Goal: Task Accomplishment & Management: Complete application form

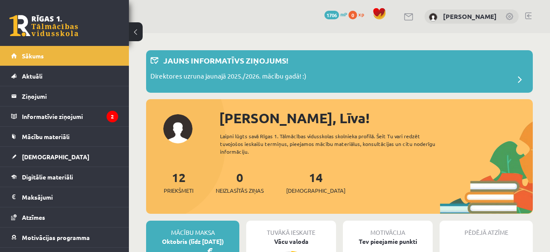
scroll to position [134, 0]
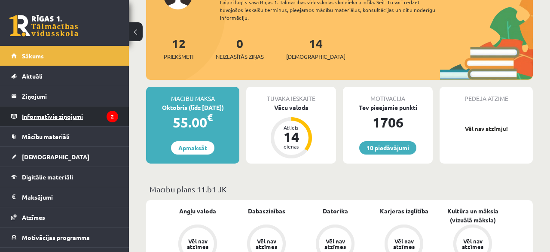
click at [35, 108] on legend "Informatīvie ziņojumi 2" at bounding box center [70, 117] width 96 height 20
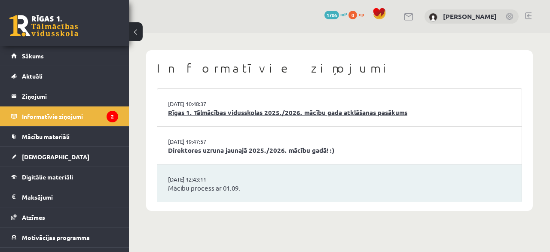
click at [248, 117] on link "Rīgas 1. Tālmācības vidusskolas 2025./2026. mācību gada atklāšanas pasākums" at bounding box center [339, 113] width 343 height 10
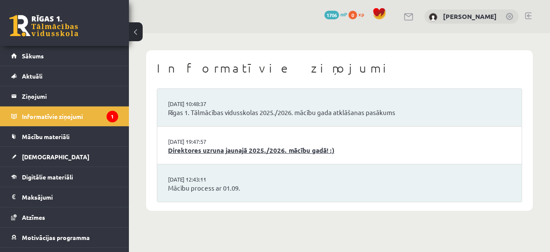
click at [237, 147] on link "Direktores uzruna jaunajā 2025./2026. mācību gadā! :)" at bounding box center [339, 151] width 343 height 10
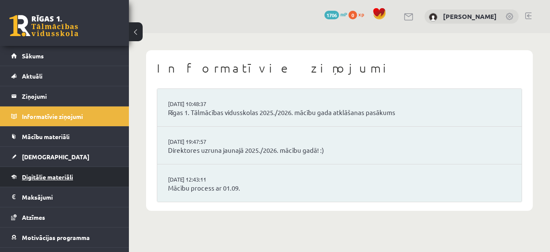
click at [49, 174] on span "Digitālie materiāli" at bounding box center [47, 177] width 51 height 8
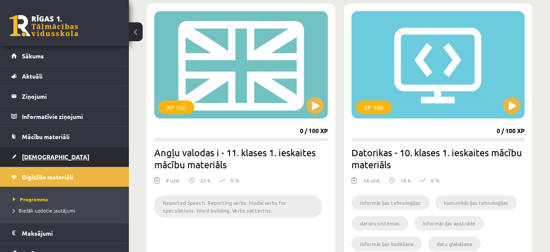
scroll to position [1028, 0]
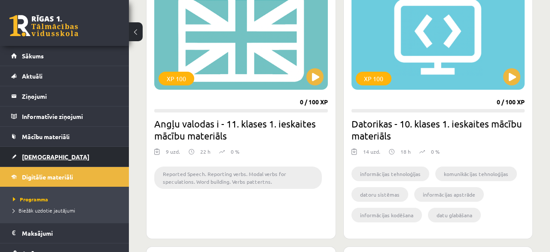
click at [32, 155] on span "[DEMOGRAPHIC_DATA]" at bounding box center [55, 157] width 67 height 8
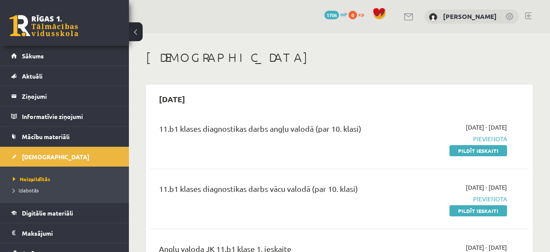
click at [259, 66] on div "[DEMOGRAPHIC_DATA]" at bounding box center [339, 58] width 387 height 17
click at [263, 56] on h1 "[DEMOGRAPHIC_DATA]" at bounding box center [339, 57] width 387 height 15
click at [134, 28] on button at bounding box center [136, 31] width 14 height 19
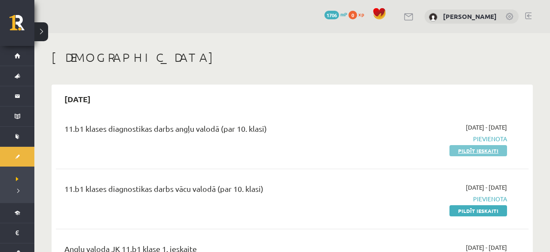
click at [497, 149] on link "Pildīt ieskaiti" at bounding box center [479, 150] width 58 height 11
click at [481, 150] on link "Pildīt ieskaiti" at bounding box center [479, 150] width 58 height 11
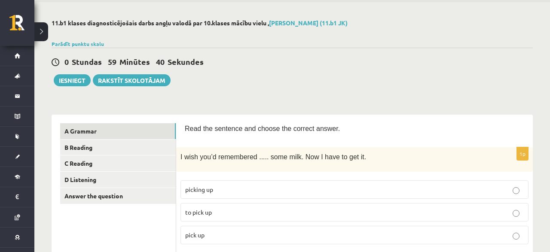
scroll to position [45, 0]
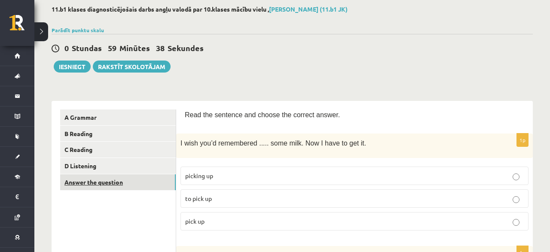
click at [117, 178] on link "Answer the question" at bounding box center [118, 182] width 116 height 16
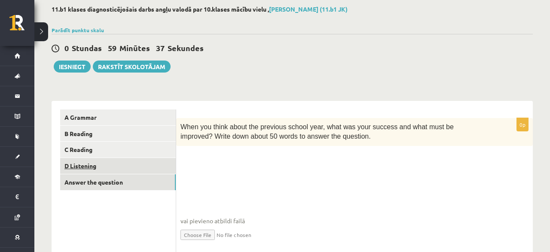
click at [83, 164] on link "D Listening" at bounding box center [118, 166] width 116 height 16
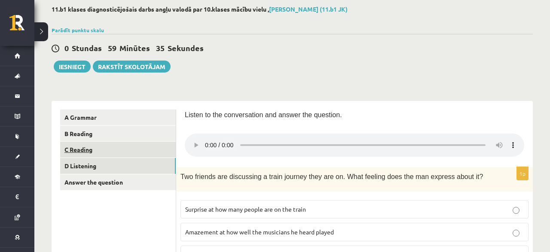
click at [84, 145] on link "C Reading" at bounding box center [118, 150] width 116 height 16
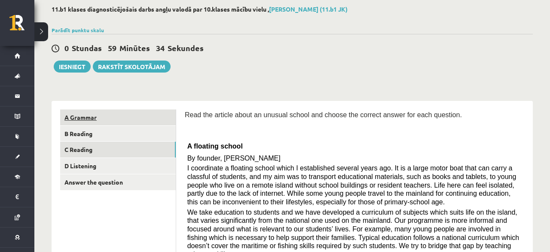
click at [86, 115] on link "A Grammar" at bounding box center [118, 118] width 116 height 16
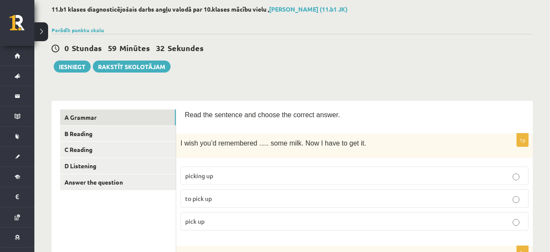
scroll to position [89, 0]
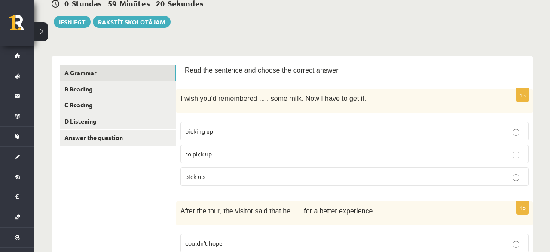
click at [226, 155] on p "to pick up" at bounding box center [354, 154] width 339 height 9
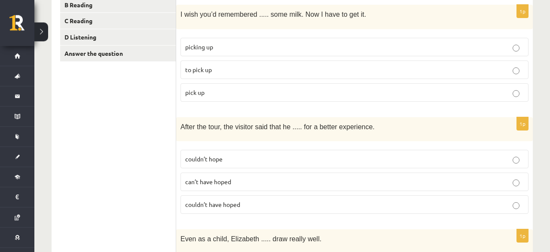
scroll to position [179, 0]
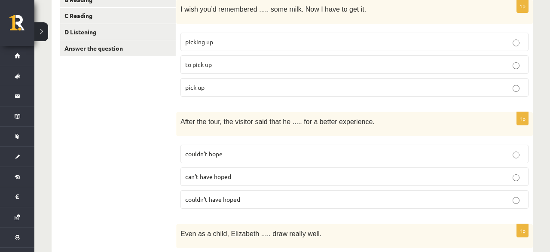
click at [279, 197] on p "couldn’t have hoped" at bounding box center [354, 199] width 339 height 9
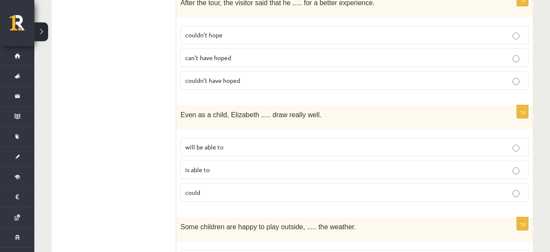
scroll to position [313, 0]
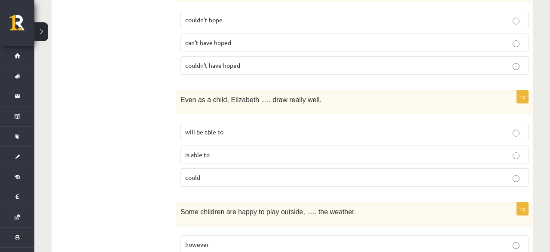
click at [246, 173] on p "could" at bounding box center [354, 177] width 339 height 9
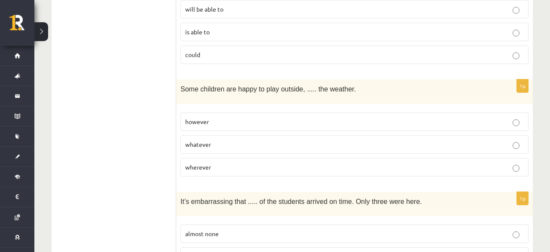
scroll to position [447, 0]
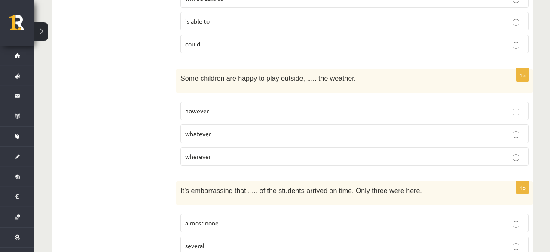
drag, startPoint x: 177, startPoint y: 63, endPoint x: 194, endPoint y: 80, distance: 24.0
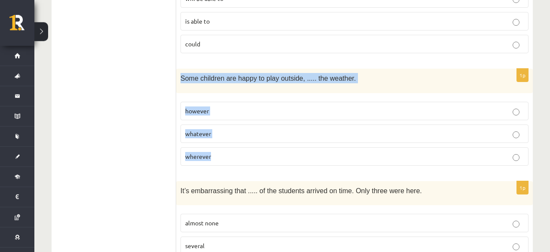
drag, startPoint x: 180, startPoint y: 72, endPoint x: 231, endPoint y: 148, distance: 91.4
click at [231, 93] on div "Some children are happy to play outside, ..... the weather." at bounding box center [354, 81] width 357 height 24
copy div "Some children are happy to play outside, ..... the weather. however whatever wh…"
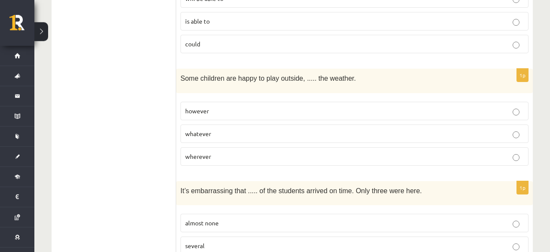
click at [214, 125] on label "whatever" at bounding box center [355, 134] width 348 height 18
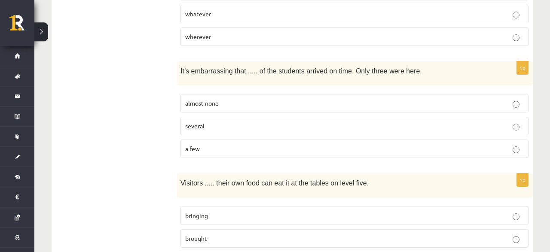
scroll to position [581, 0]
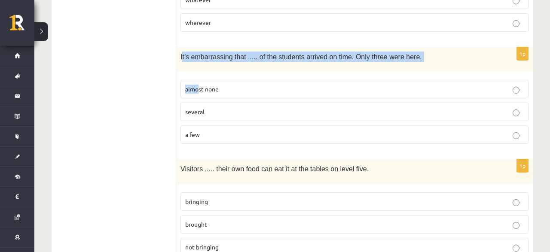
drag, startPoint x: 182, startPoint y: 50, endPoint x: 199, endPoint y: 66, distance: 23.4
click at [199, 66] on div "It’s embarrassing that ..... of the students arrived on time. Only three were h…" at bounding box center [354, 59] width 357 height 24
drag, startPoint x: 193, startPoint y: 64, endPoint x: 191, endPoint y: 58, distance: 6.4
click at [191, 63] on div "1p It’s embarrassing that ..... of the students arrived on time. Only three wer…" at bounding box center [354, 99] width 357 height 104
drag, startPoint x: 180, startPoint y: 46, endPoint x: 242, endPoint y: 115, distance: 93.4
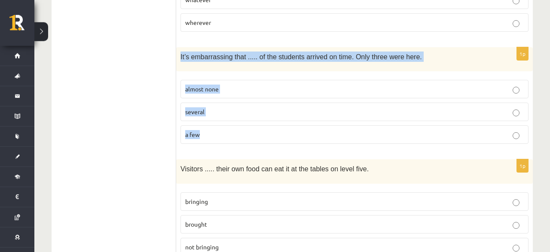
click at [239, 71] on div "It’s embarrassing that ..... of the students arrived on time. Only three were h…" at bounding box center [354, 59] width 357 height 24
drag, startPoint x: 240, startPoint y: 115, endPoint x: 244, endPoint y: 105, distance: 10.6
click at [240, 115] on fieldset "almost none several a few" at bounding box center [355, 111] width 348 height 71
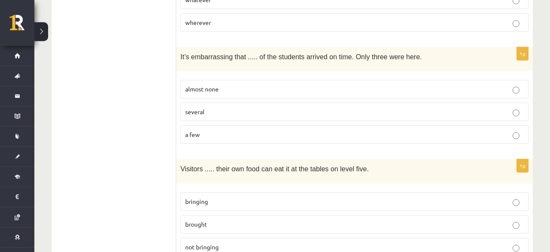
click at [238, 85] on p "almost none" at bounding box center [354, 89] width 339 height 9
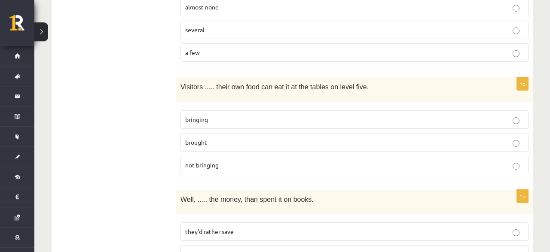
scroll to position [670, 0]
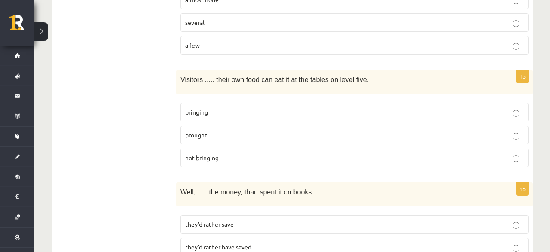
click at [217, 154] on span "not bringing" at bounding box center [202, 158] width 34 height 8
click at [227, 108] on p "bringing" at bounding box center [354, 112] width 339 height 9
drag, startPoint x: 168, startPoint y: 66, endPoint x: 202, endPoint y: 109, distance: 54.5
click at [202, 126] on label "brought" at bounding box center [355, 135] width 348 height 18
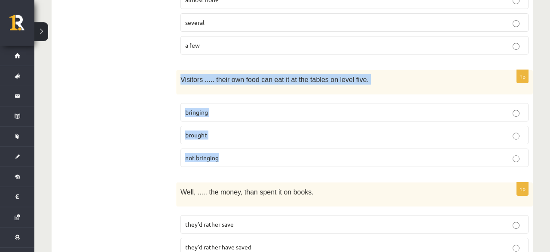
drag, startPoint x: 181, startPoint y: 73, endPoint x: 226, endPoint y: 151, distance: 89.7
click at [226, 94] on div "Visitors ..... their own food can eat it at the tables on level five." at bounding box center [354, 82] width 357 height 24
copy div "Visitors ..... their own food can eat it at the tables on level five. bringing …"
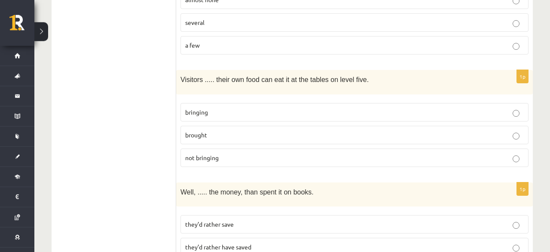
click at [211, 108] on p "bringing" at bounding box center [354, 112] width 339 height 9
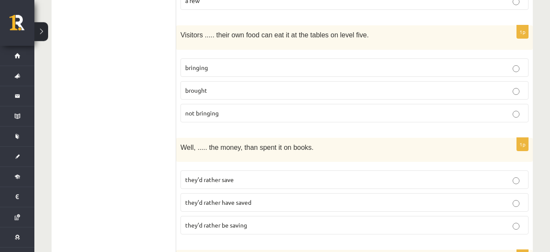
scroll to position [759, 0]
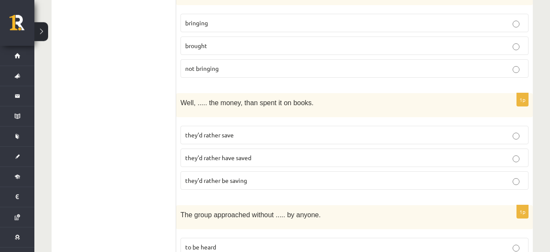
click at [224, 154] on span "they’d rather have saved" at bounding box center [218, 158] width 66 height 8
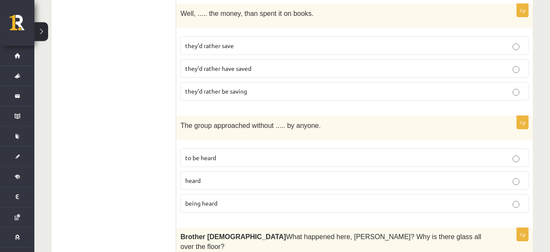
scroll to position [894, 0]
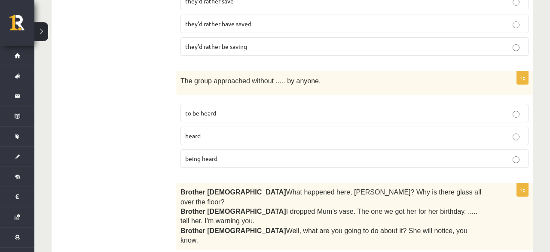
click at [224, 154] on p "being heard" at bounding box center [354, 158] width 339 height 9
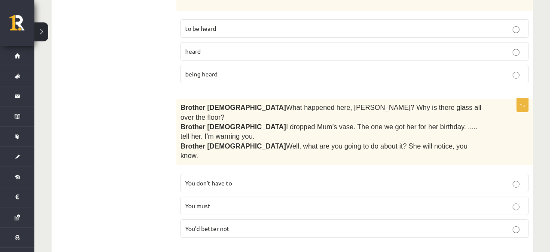
scroll to position [983, 0]
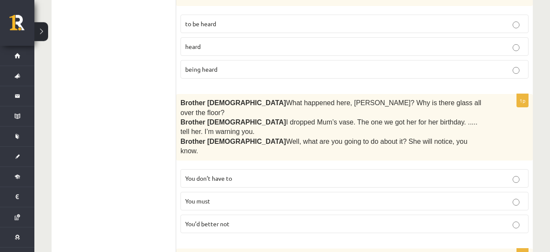
click at [217, 191] on fieldset "You don’t have to You must You’d better not" at bounding box center [355, 200] width 348 height 71
click at [197, 192] on label "You must" at bounding box center [355, 201] width 348 height 18
click at [205, 220] on span "You’d better not" at bounding box center [207, 224] width 44 height 8
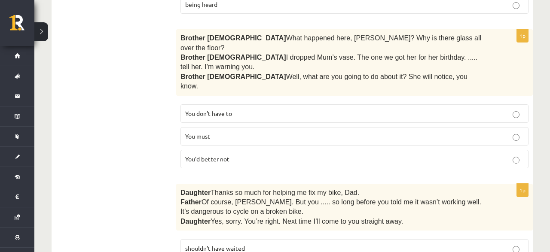
scroll to position [1117, 0]
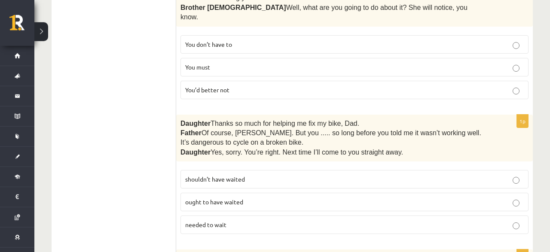
click at [248, 175] on p "shouldn’t have waited" at bounding box center [354, 179] width 339 height 9
drag, startPoint x: 150, startPoint y: 210, endPoint x: 142, endPoint y: 211, distance: 7.4
click at [142, 211] on ul "A Grammar B Reading C Reading D Listening Answer the question" at bounding box center [118, 217] width 116 height 2361
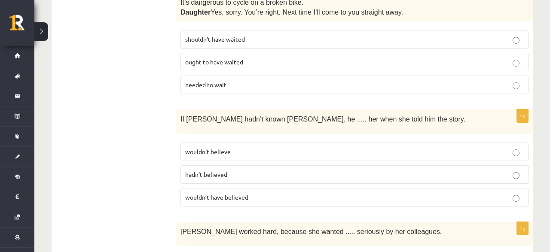
scroll to position [1296, 0]
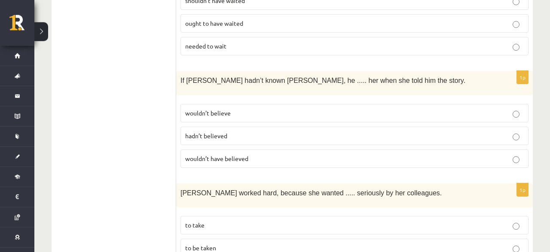
click at [260, 109] on p "wouldn’t believe" at bounding box center [354, 113] width 339 height 9
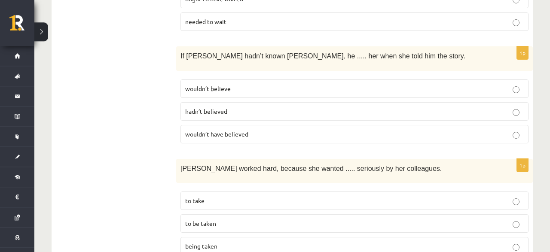
scroll to position [1341, 0]
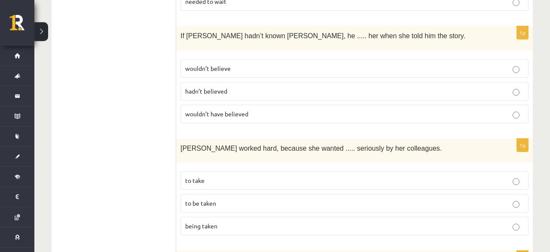
click at [208, 199] on span "to be taken" at bounding box center [200, 203] width 31 height 8
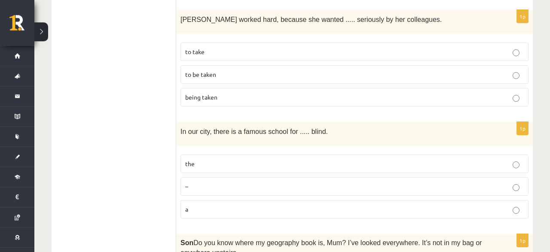
scroll to position [1475, 0]
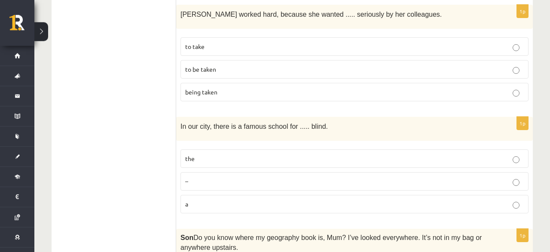
click at [211, 154] on p "the" at bounding box center [354, 158] width 339 height 9
click at [215, 154] on p "the" at bounding box center [354, 158] width 339 height 9
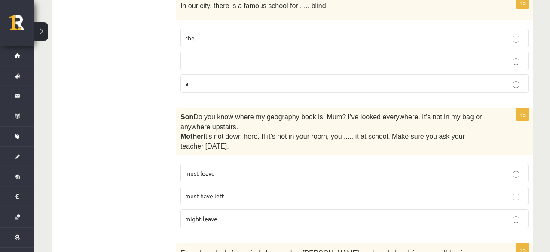
scroll to position [1609, 0]
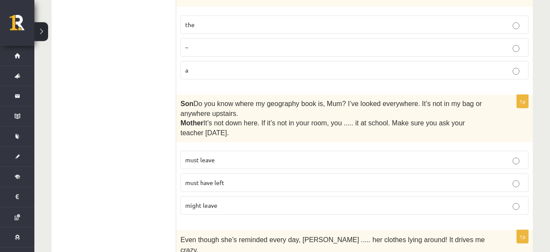
click at [223, 179] on span "must have left" at bounding box center [204, 183] width 39 height 8
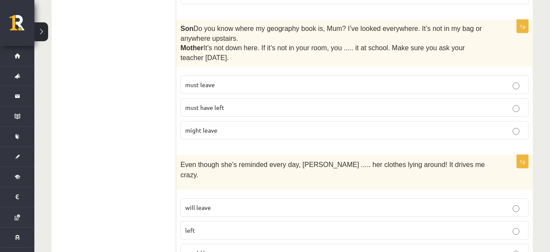
scroll to position [1698, 0]
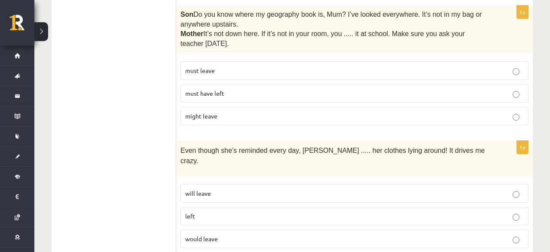
click at [195, 235] on span "would leave" at bounding box center [201, 239] width 33 height 8
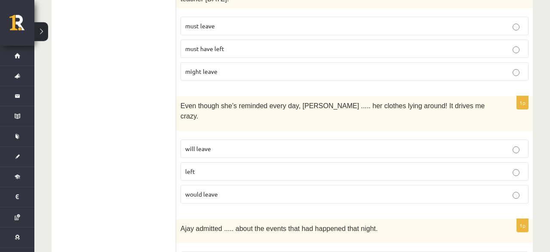
scroll to position [1788, 0]
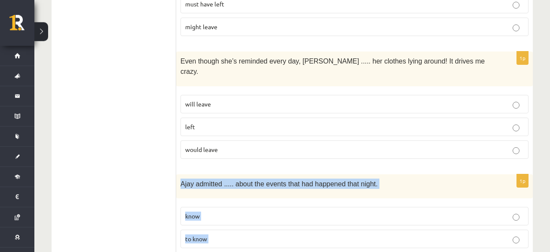
drag, startPoint x: 182, startPoint y: 116, endPoint x: 258, endPoint y: 198, distance: 111.0
click at [258, 198] on div "Ajay admitted ..... about the events that had happened that night." at bounding box center [354, 186] width 357 height 24
copy div "Ajay admitted ..... about the events that had happened that night. know to know…"
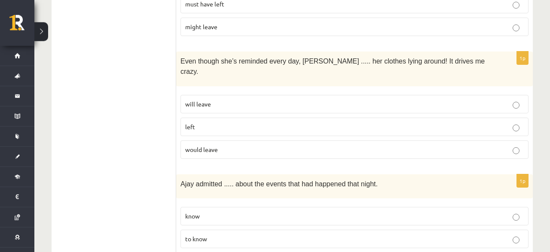
drag, startPoint x: 75, startPoint y: 201, endPoint x: 89, endPoint y: 202, distance: 14.6
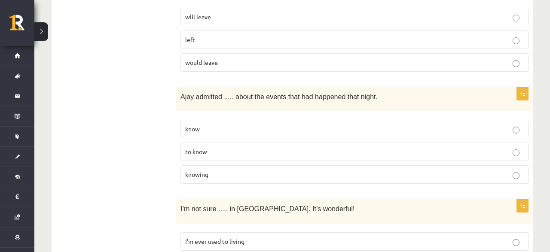
scroll to position [1922, 0]
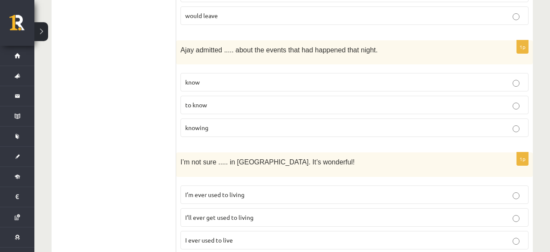
click at [233, 214] on span "I’ll ever get used to living" at bounding box center [219, 218] width 68 height 8
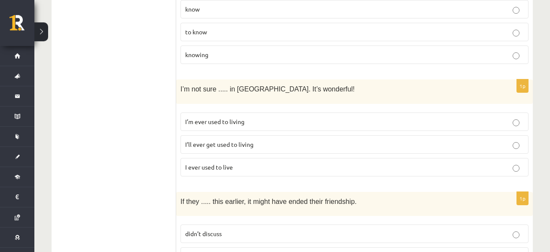
scroll to position [2011, 0]
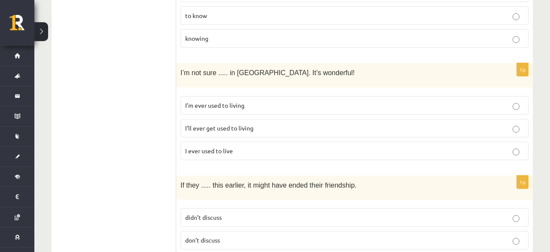
click at [207, 204] on fieldset "didn’t discuss don’t discuss hadn’t discussed" at bounding box center [355, 239] width 348 height 71
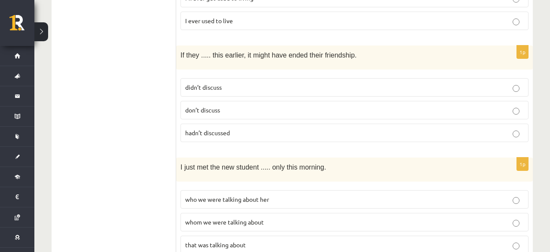
scroll to position [2145, 0]
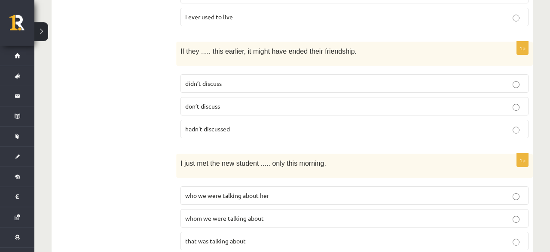
click at [245, 214] on span "whom we were talking about" at bounding box center [224, 218] width 79 height 8
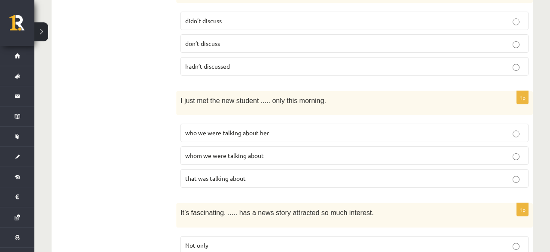
scroll to position [2216, 0]
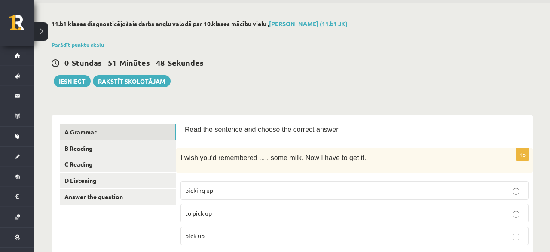
scroll to position [45, 0]
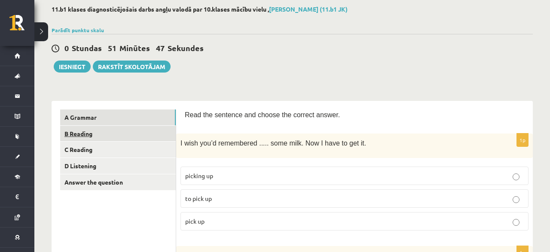
click at [83, 137] on link "B Reading" at bounding box center [118, 134] width 116 height 16
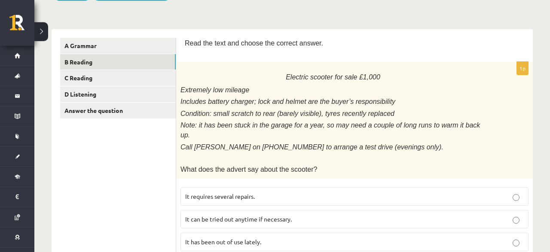
scroll to position [134, 0]
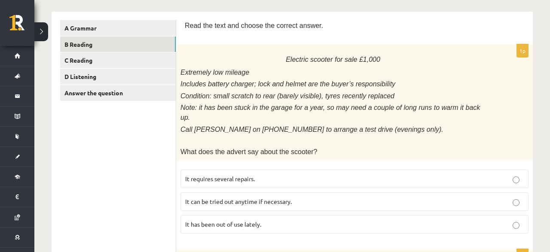
click at [210, 220] on span "It has been out of use lately." at bounding box center [223, 224] width 76 height 8
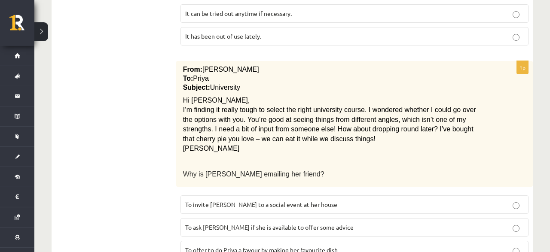
scroll to position [358, 0]
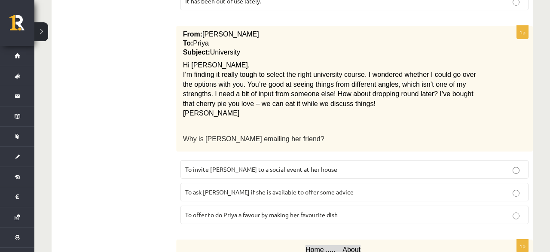
click at [258, 183] on label "To ask Priya if she is available to offer some advice" at bounding box center [355, 192] width 348 height 18
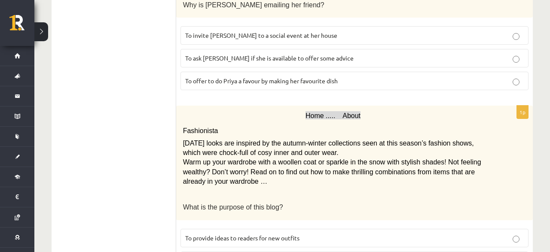
scroll to position [536, 0]
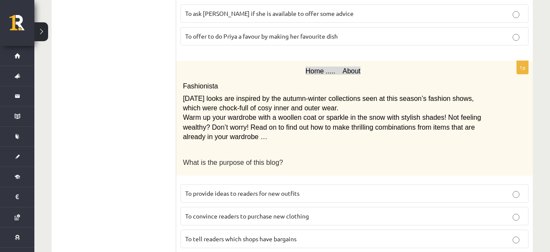
click at [271, 184] on label "To provide ideas to readers for new outfits" at bounding box center [355, 193] width 348 height 18
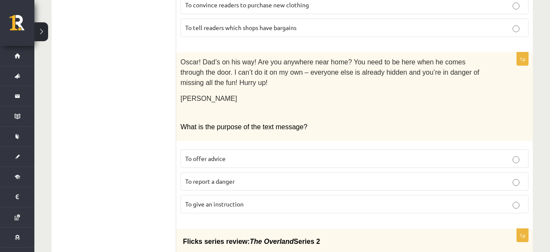
scroll to position [760, 0]
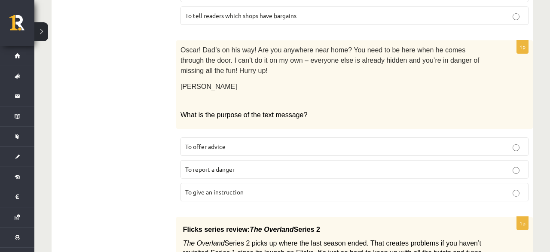
click at [214, 165] on p "To report a danger" at bounding box center [354, 169] width 339 height 9
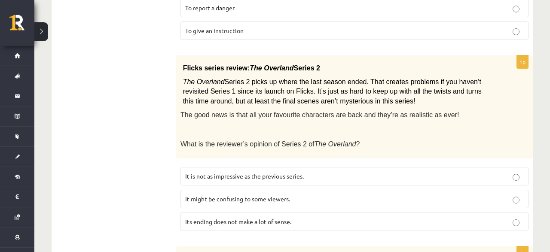
scroll to position [939, 0]
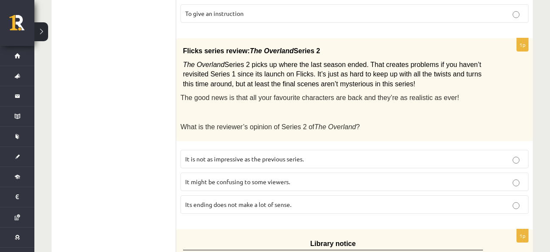
click at [233, 178] on span "It might be confusing to some viewers." at bounding box center [237, 182] width 105 height 8
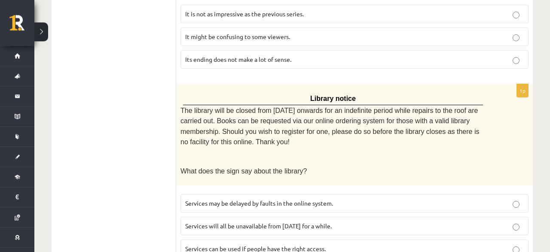
scroll to position [1090, 0]
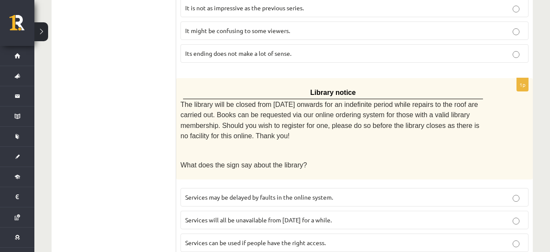
click at [330, 211] on label "Services will all be unavailable from Monday for a while." at bounding box center [355, 220] width 348 height 18
click at [347, 216] on p "Services will all be unavailable from Monday for a while." at bounding box center [354, 220] width 339 height 9
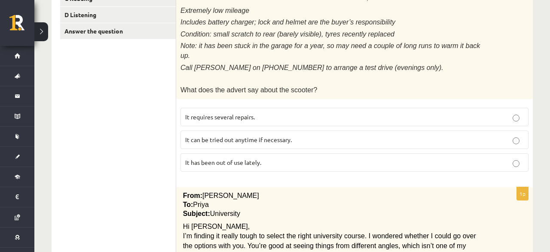
scroll to position [62, 0]
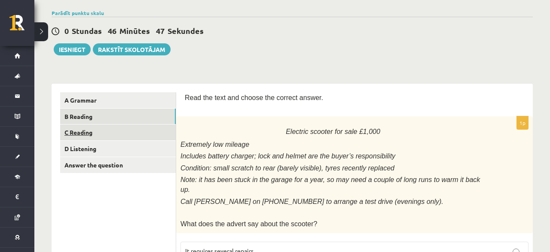
click at [63, 133] on link "C Reading" at bounding box center [118, 133] width 116 height 16
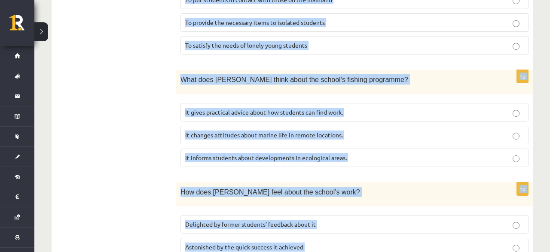
scroll to position [914, 0]
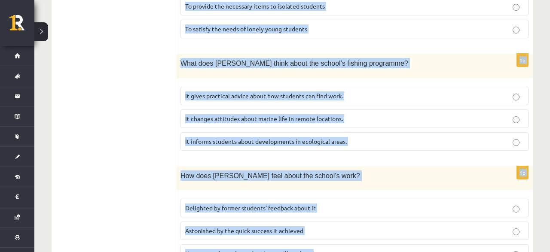
drag, startPoint x: 187, startPoint y: 145, endPoint x: 397, endPoint y: 224, distance: 224.4
copy form "A floating school By founder, Anna Domingo I coordinate a floating school which…"
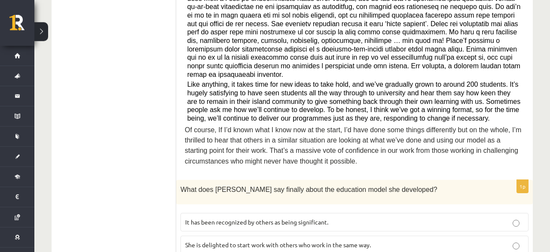
scroll to position [378, 0]
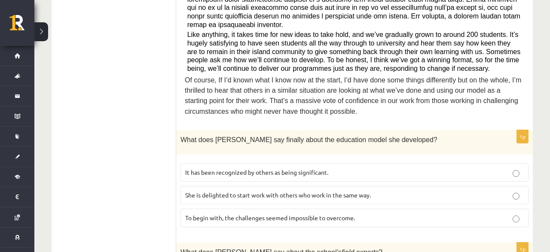
click at [352, 168] on p "It has been recognized by others as being significant." at bounding box center [354, 172] width 339 height 9
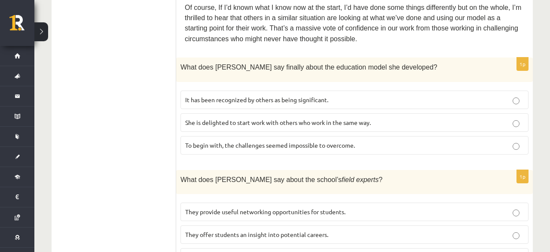
scroll to position [467, 0]
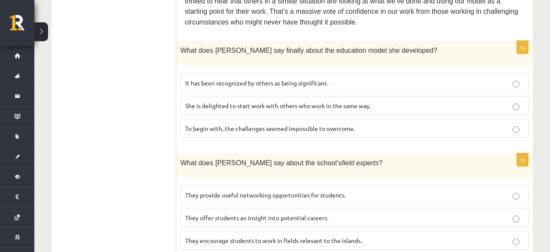
click at [304, 214] on span "They offer students an insight into potential careers." at bounding box center [256, 218] width 143 height 8
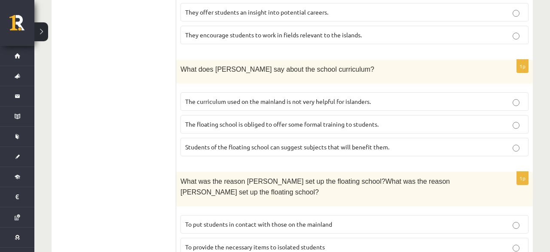
scroll to position [691, 0]
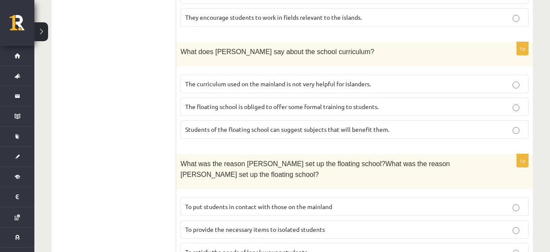
click at [274, 80] on p "The curriculum used on the mainland is not very helpful for islanders." at bounding box center [354, 84] width 339 height 9
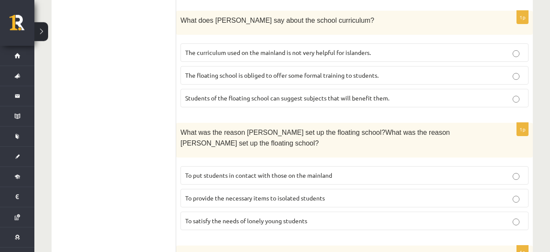
scroll to position [735, 0]
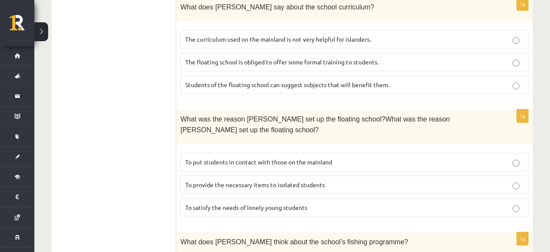
click at [251, 176] on label "To provide the necessary items to isolated students" at bounding box center [355, 185] width 348 height 18
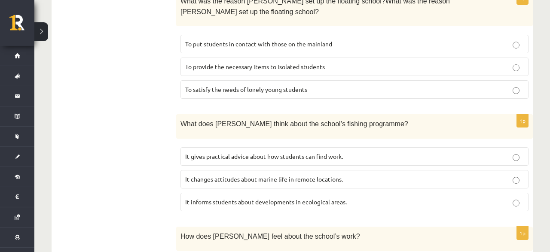
scroll to position [869, 0]
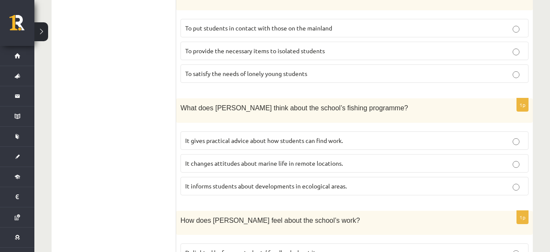
click at [277, 177] on label "It informs students about developments in ecological areas." at bounding box center [355, 186] width 348 height 18
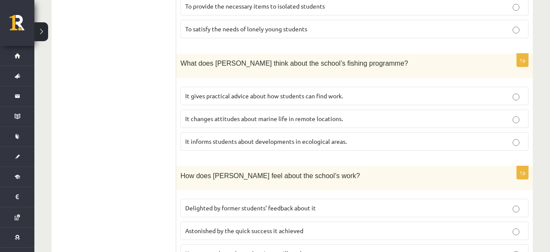
click at [212, 204] on span "Delighted by former students’ feedback about it" at bounding box center [250, 208] width 131 height 8
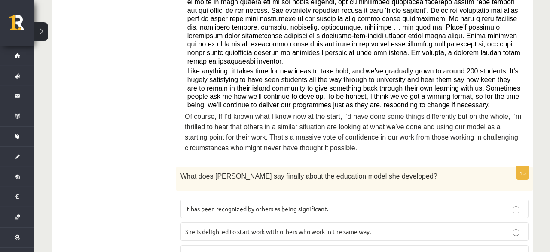
scroll to position [0, 0]
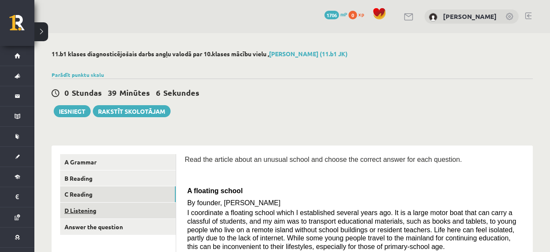
click at [77, 212] on link "D Listening" at bounding box center [118, 211] width 116 height 16
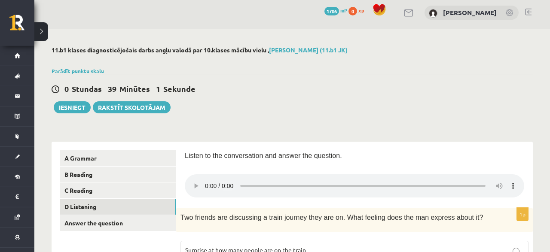
scroll to position [45, 0]
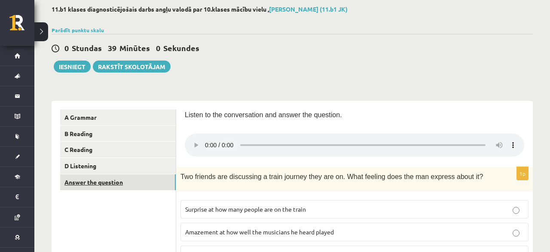
click at [84, 184] on link "Answer the question" at bounding box center [118, 182] width 116 height 16
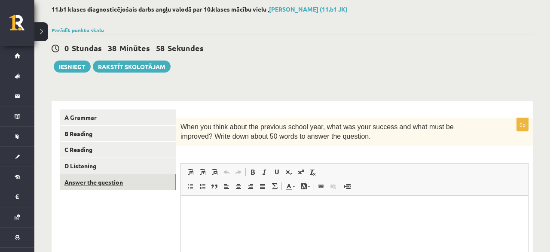
scroll to position [0, 0]
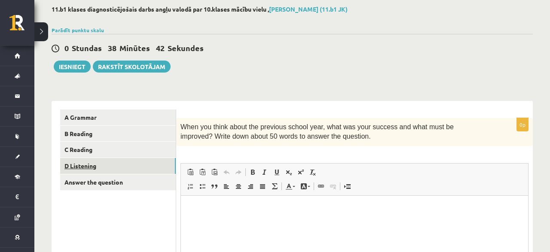
click at [86, 165] on link "D Listening" at bounding box center [118, 166] width 116 height 16
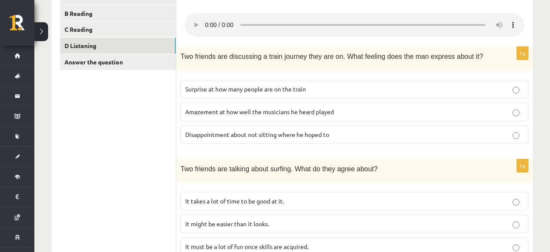
scroll to position [179, 0]
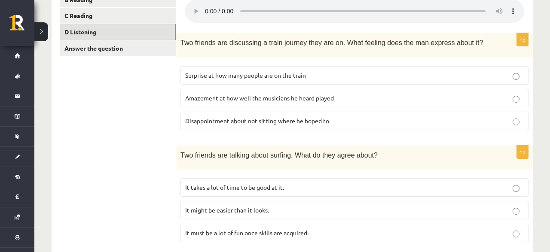
click at [254, 184] on span "It takes a lot of time to be good at it." at bounding box center [234, 188] width 99 height 8
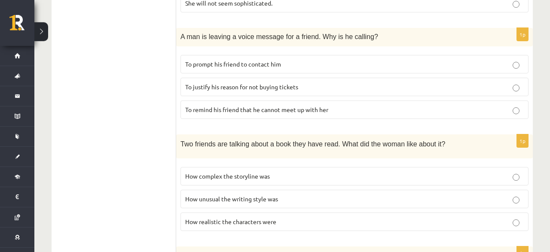
scroll to position [536, 0]
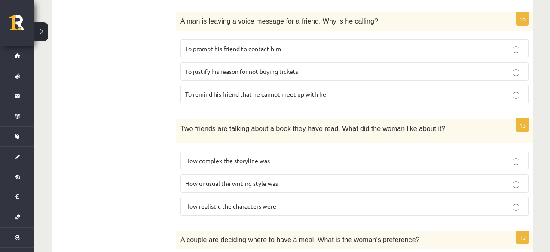
click at [263, 202] on span "How realistic the characters were" at bounding box center [230, 206] width 91 height 8
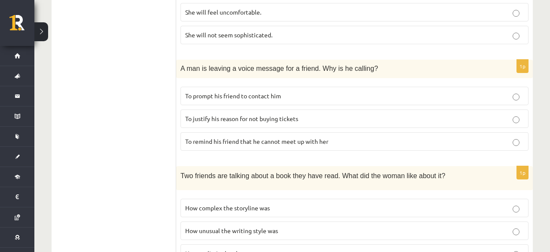
scroll to position [623, 0]
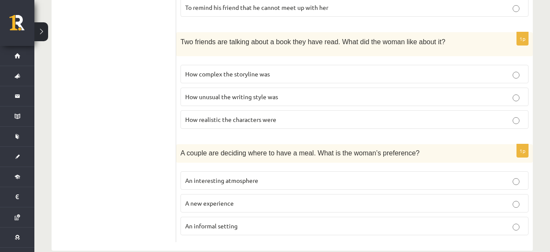
click at [253, 199] on p "A new experience" at bounding box center [354, 203] width 339 height 9
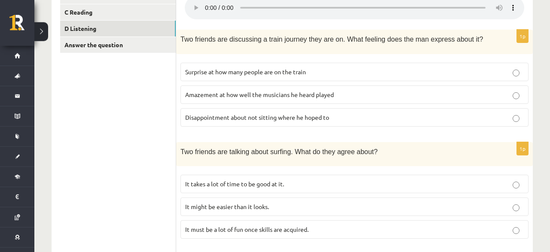
scroll to position [176, 0]
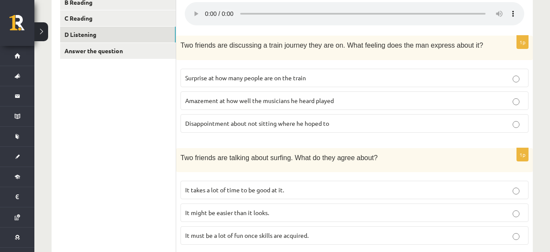
click at [239, 119] on span "Disappointment about not sitting where he hoped to" at bounding box center [257, 123] width 144 height 8
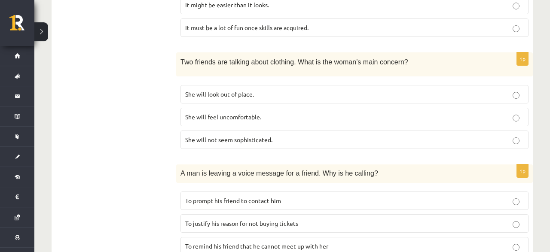
scroll to position [400, 0]
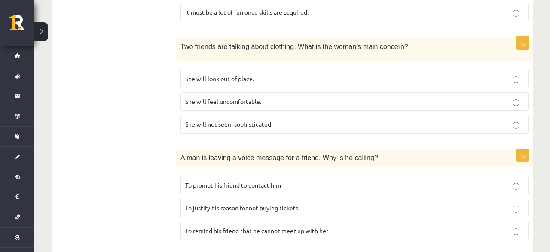
click at [514, 74] on p "She will look out of place." at bounding box center [354, 78] width 339 height 9
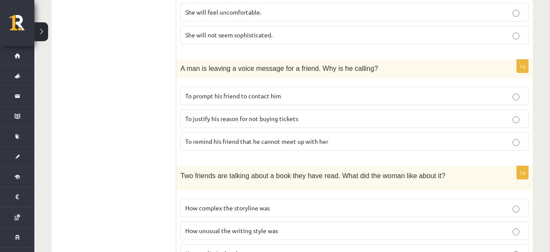
scroll to position [444, 0]
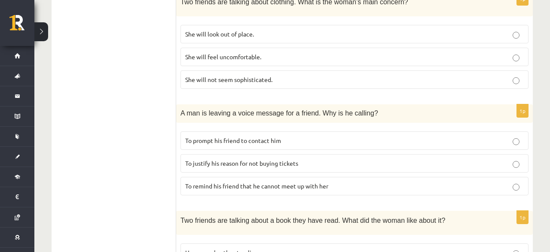
click at [216, 159] on span "To justify his reason for not buying tickets" at bounding box center [241, 163] width 113 height 8
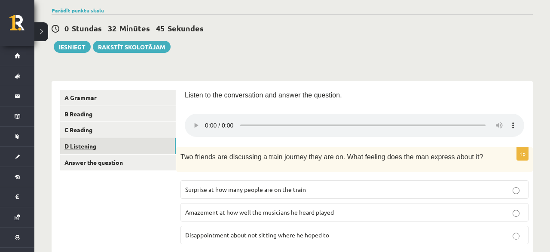
scroll to position [89, 0]
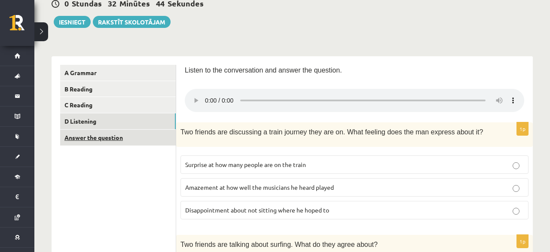
click at [102, 137] on link "Answer the question" at bounding box center [118, 138] width 116 height 16
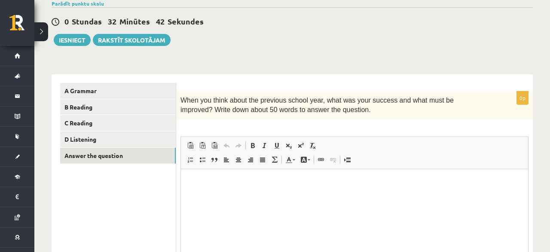
scroll to position [0, 0]
click at [200, 180] on p "Bagātinātā teksta redaktors, wiswyg-editor-user-answer-47364005946980" at bounding box center [355, 182] width 330 height 9
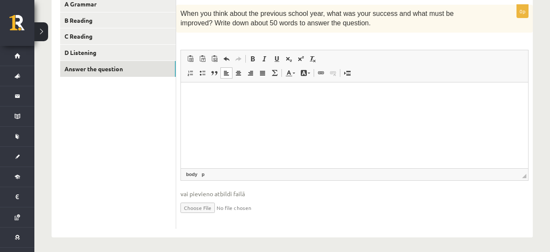
click at [202, 208] on input "file" at bounding box center [355, 208] width 348 height 18
click at [184, 208] on input "file" at bounding box center [355, 208] width 348 height 18
type input "**********"
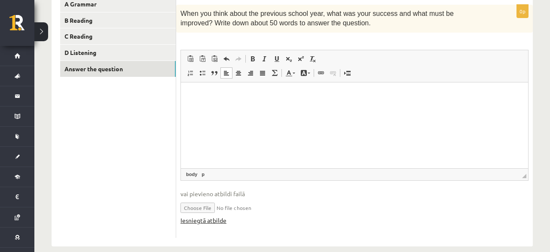
click at [212, 220] on link "Iesniegtā atbilde" at bounding box center [204, 220] width 46 height 9
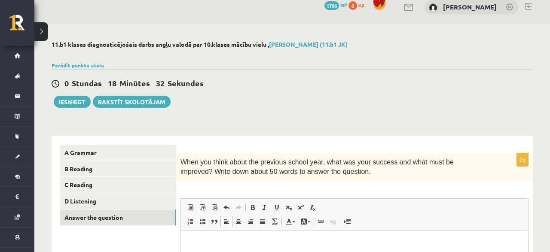
scroll to position [0, 0]
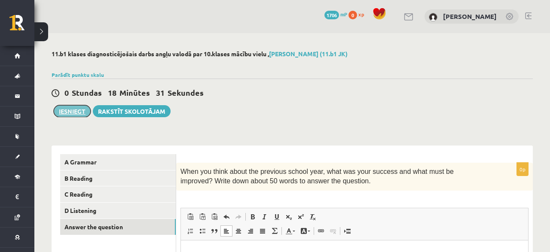
click at [71, 109] on button "Iesniegt" at bounding box center [72, 111] width 37 height 12
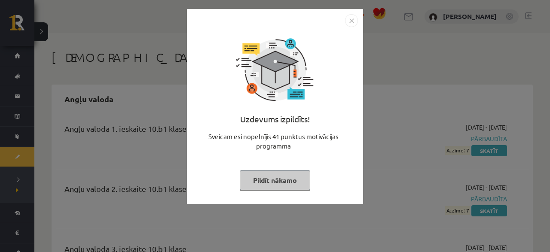
click at [303, 185] on button "Pildīt nākamo" at bounding box center [275, 181] width 70 height 20
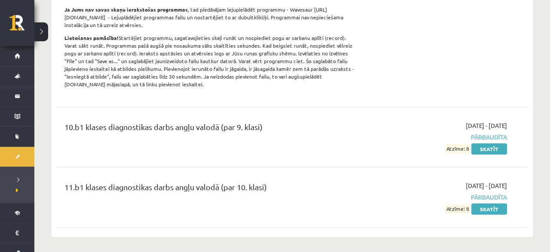
scroll to position [358, 0]
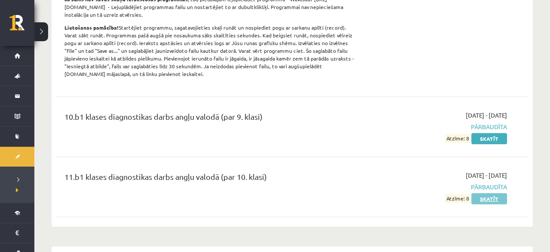
click at [490, 199] on link "Skatīt" at bounding box center [489, 198] width 36 height 11
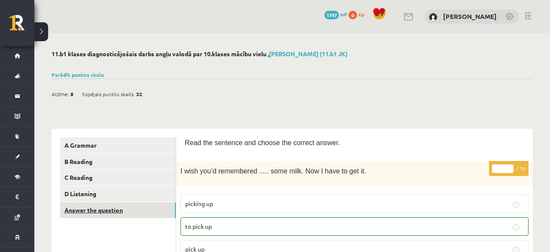
click at [126, 208] on link "Answer the question" at bounding box center [118, 210] width 116 height 16
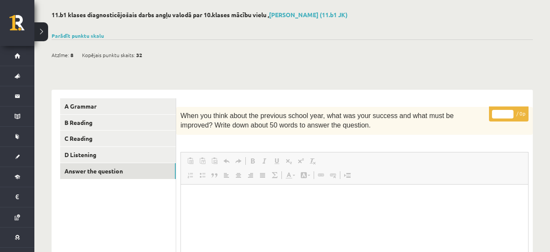
scroll to position [89, 0]
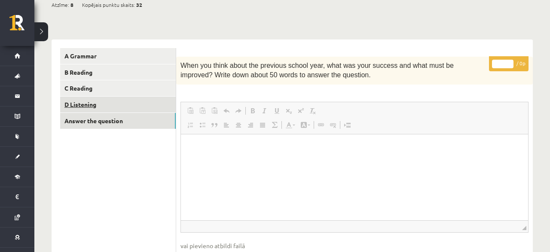
click at [90, 104] on link "D Listening" at bounding box center [118, 105] width 116 height 16
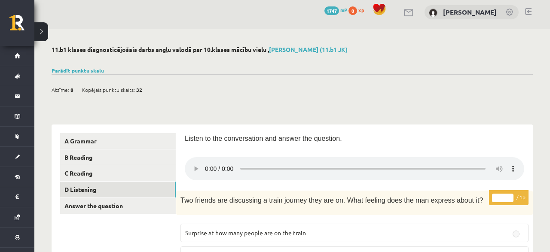
scroll to position [0, 0]
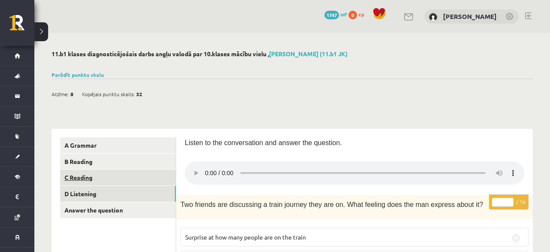
click at [74, 174] on link "C Reading" at bounding box center [118, 178] width 116 height 16
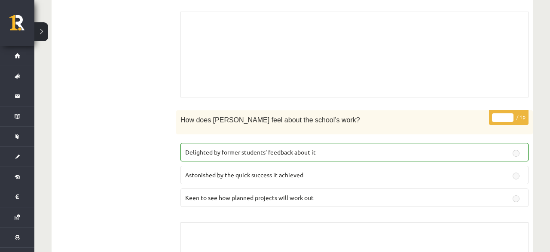
scroll to position [1491, 0]
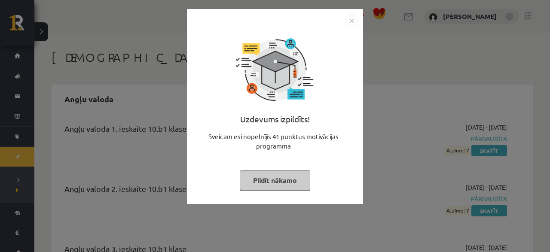
scroll to position [358, 0]
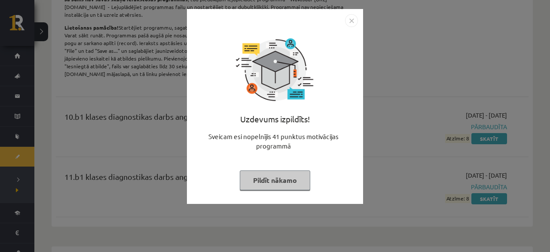
click at [268, 184] on button "Pildīt nākamo" at bounding box center [275, 181] width 70 height 20
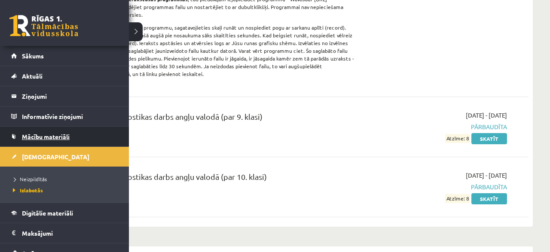
click at [42, 131] on link "Mācību materiāli" at bounding box center [64, 137] width 107 height 20
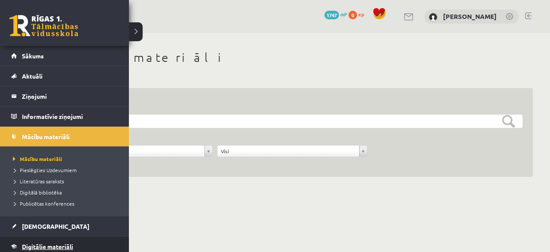
click at [59, 245] on span "Digitālie materiāli" at bounding box center [47, 247] width 51 height 8
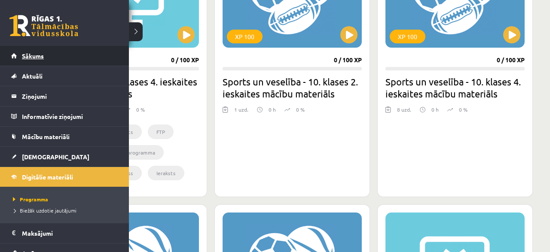
click at [44, 54] on link "Sākums" at bounding box center [64, 56] width 107 height 20
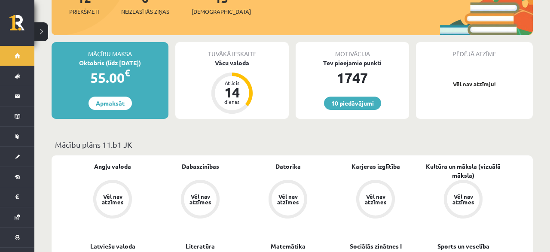
scroll to position [134, 0]
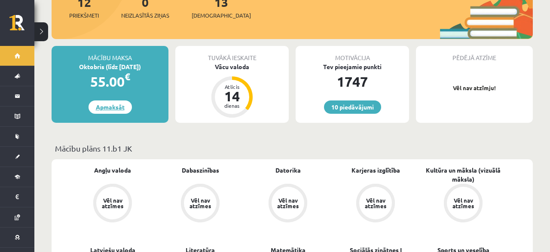
click at [110, 101] on link "Apmaksāt" at bounding box center [110, 107] width 43 height 13
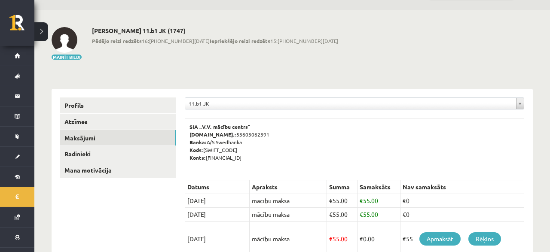
scroll to position [20, 0]
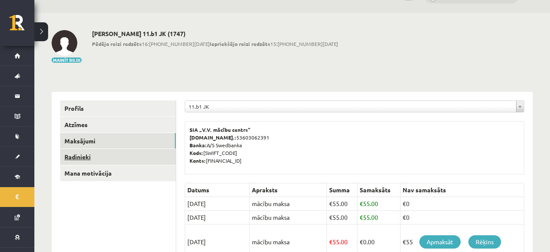
click at [104, 160] on link "Radinieki" at bounding box center [118, 157] width 116 height 16
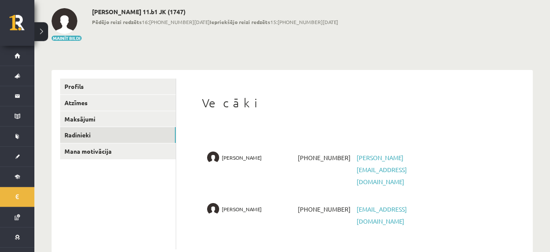
scroll to position [53, 0]
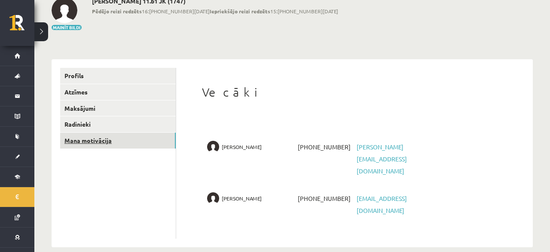
click at [113, 141] on link "Mana motivācija" at bounding box center [118, 141] width 116 height 16
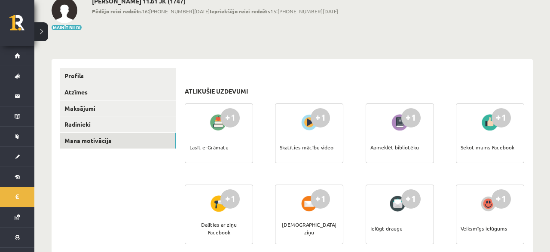
click at [225, 145] on div "Lasīt e-Grāmatu" at bounding box center [209, 147] width 39 height 30
click at [227, 124] on div "+1" at bounding box center [229, 117] width 19 height 19
click at [315, 136] on div "Skatīties mācību video" at bounding box center [307, 147] width 54 height 30
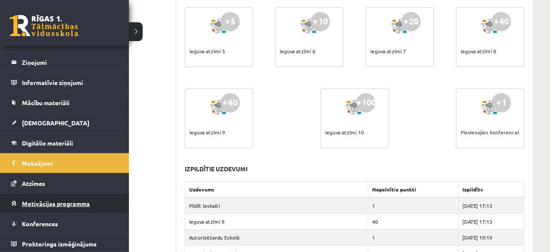
scroll to position [410, 0]
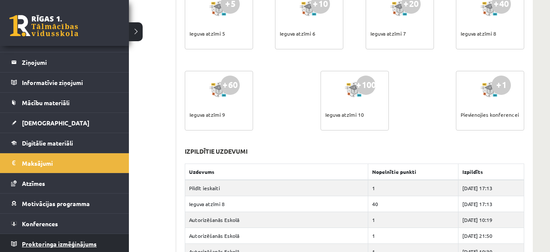
click at [54, 244] on span "Proktoringa izmēģinājums" at bounding box center [59, 244] width 75 height 8
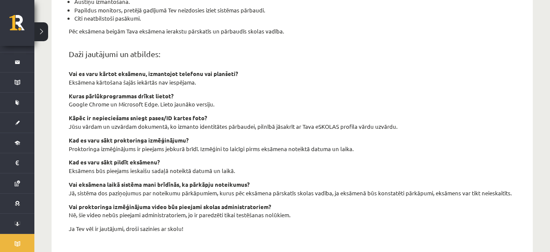
scroll to position [360, 0]
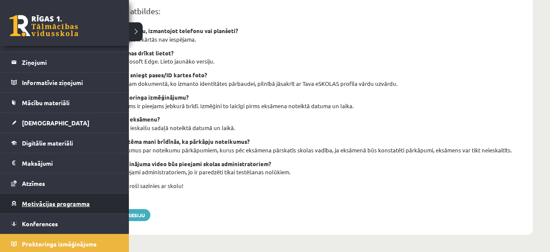
click at [63, 201] on span "Motivācijas programma" at bounding box center [56, 204] width 68 height 8
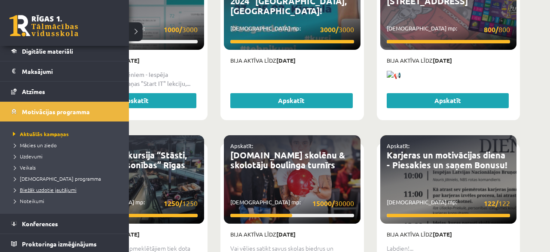
scroll to position [92, 0]
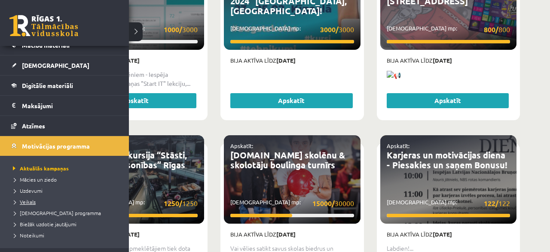
click at [26, 203] on span "Veikals" at bounding box center [23, 202] width 25 height 7
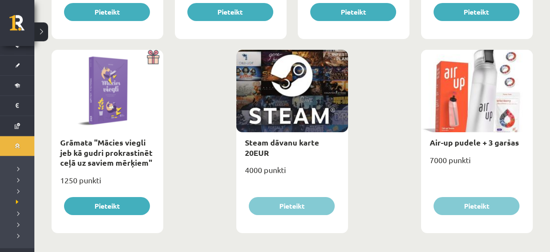
scroll to position [1068, 0]
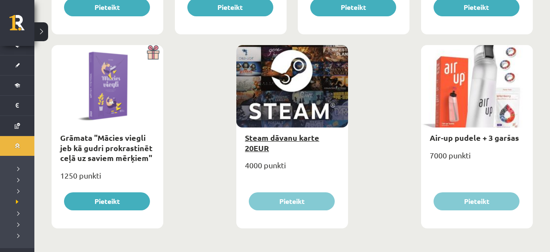
click at [253, 145] on link "Steam dāvanu karte 20EUR" at bounding box center [282, 143] width 74 height 20
type input "*"
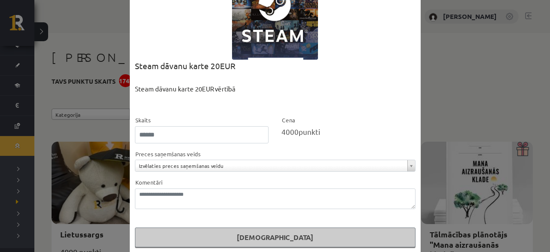
scroll to position [62, 0]
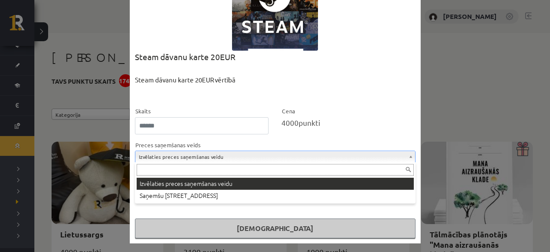
click at [186, 158] on body "[PERSON_NAME] - [DOMAIN_NAME] 0 Dāvanas 1747 mP 0 xp Līva Ādmīdiņa Sākums Aktuā…" at bounding box center [275, 126] width 550 height 252
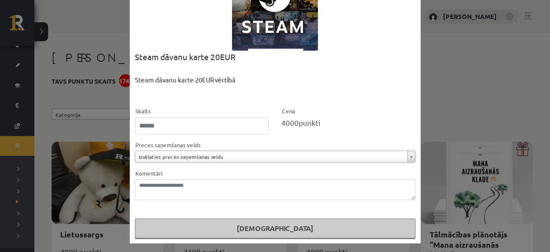
click at [186, 158] on body "[PERSON_NAME] - [DOMAIN_NAME] 0 Dāvanas 1747 mP 0 xp Līva Ādmīdiņa Sākums Aktuā…" at bounding box center [275, 126] width 550 height 252
click at [453, 98] on div "**********" at bounding box center [275, 126] width 550 height 252
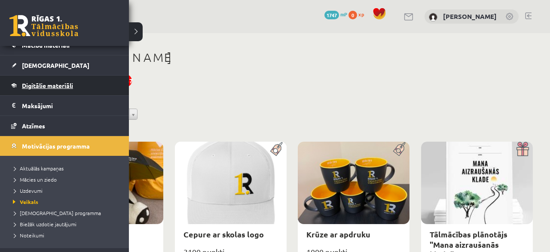
click at [50, 85] on span "Digitālie materiāli" at bounding box center [47, 86] width 51 height 8
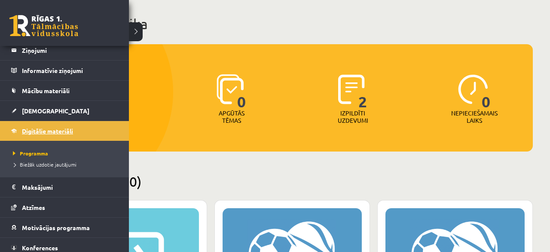
scroll to position [36, 0]
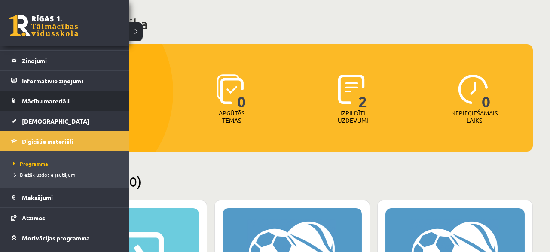
click at [49, 99] on span "Mācību materiāli" at bounding box center [46, 101] width 48 height 8
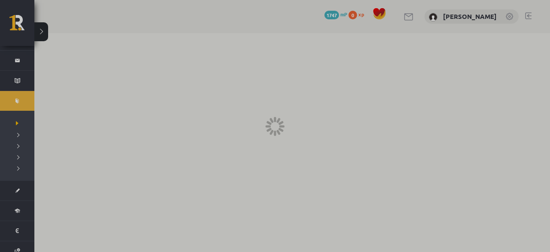
scroll to position [36, 0]
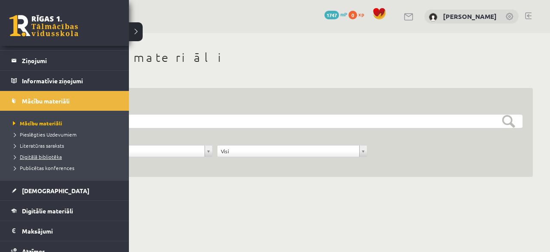
click at [27, 156] on span "Digitālā bibliotēka" at bounding box center [36, 156] width 51 height 7
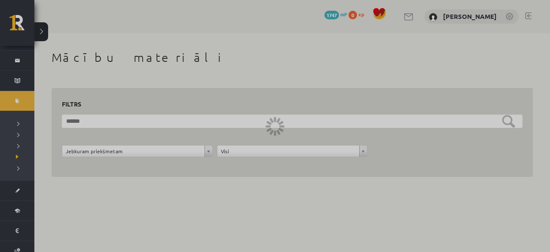
scroll to position [36, 0]
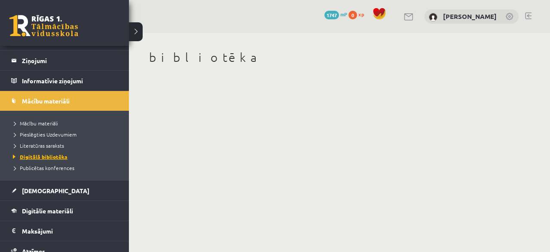
click at [27, 156] on span "Digitālā bibliotēka" at bounding box center [39, 156] width 57 height 7
click at [42, 146] on span "Literatūras saraksts" at bounding box center [37, 145] width 53 height 7
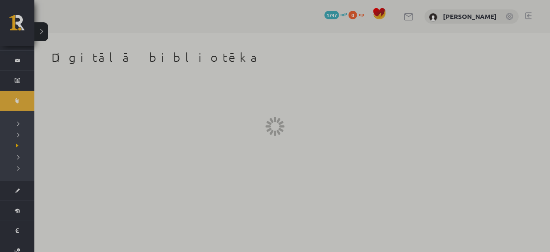
scroll to position [36, 0]
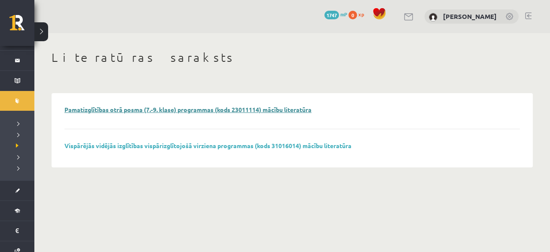
click at [168, 112] on link "Pamatizglītības otrā posma (7.-9. klase) programmas (kods 23011114) mācību lite…" at bounding box center [187, 110] width 247 height 8
click at [88, 150] on div "Vispārējās vidējās izglītības vispārizglītojošā virziena programmas (kods 31016…" at bounding box center [292, 148] width 456 height 12
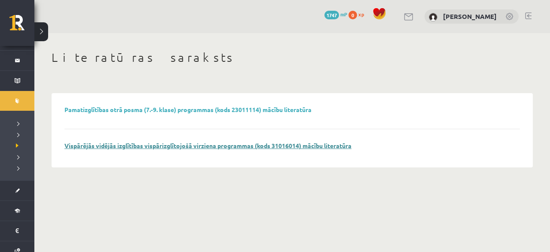
click at [86, 147] on link "Vispārējās vidējās izglītības vispārizglītojošā virziena programmas (kods 31016…" at bounding box center [207, 146] width 287 height 8
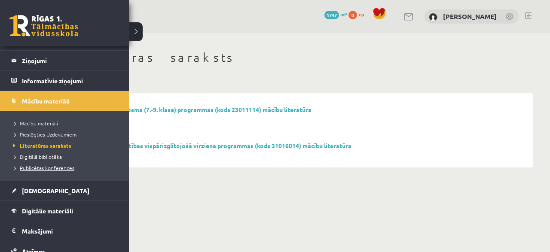
click at [68, 170] on span "Publicētas konferences" at bounding box center [43, 168] width 64 height 7
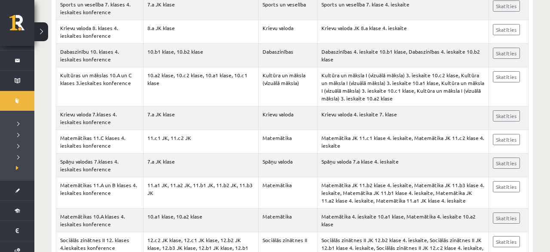
scroll to position [2593, 0]
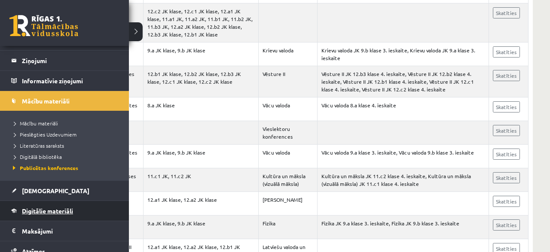
click at [50, 211] on span "Digitālie materiāli" at bounding box center [47, 211] width 51 height 8
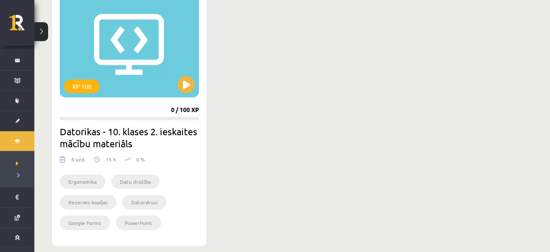
scroll to position [1050, 0]
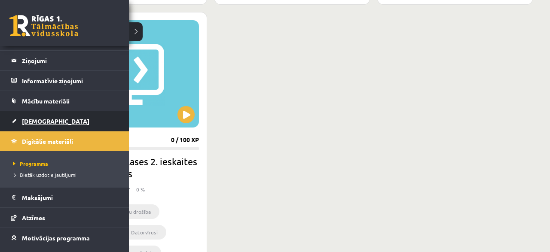
click at [46, 126] on link "[DEMOGRAPHIC_DATA]" at bounding box center [64, 121] width 107 height 20
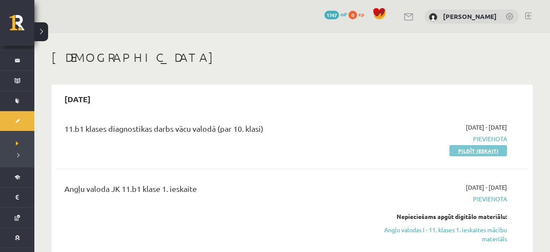
click at [481, 148] on link "Pildīt ieskaiti" at bounding box center [479, 150] width 58 height 11
